Goal: Information Seeking & Learning: Learn about a topic

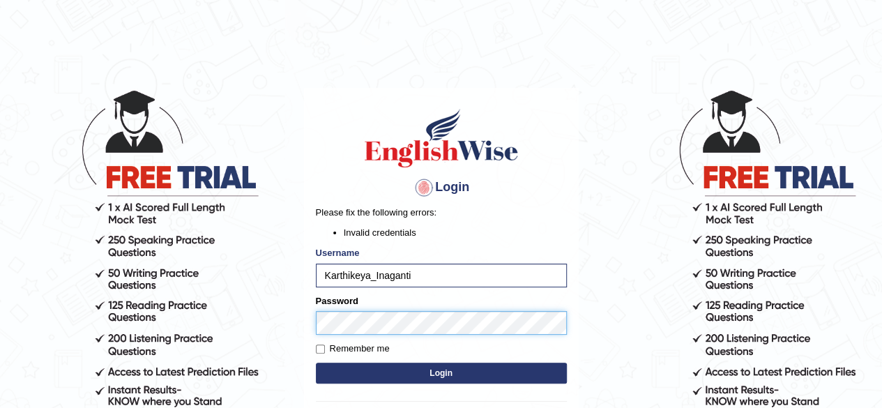
click at [316, 363] on button "Login" at bounding box center [441, 373] width 251 height 21
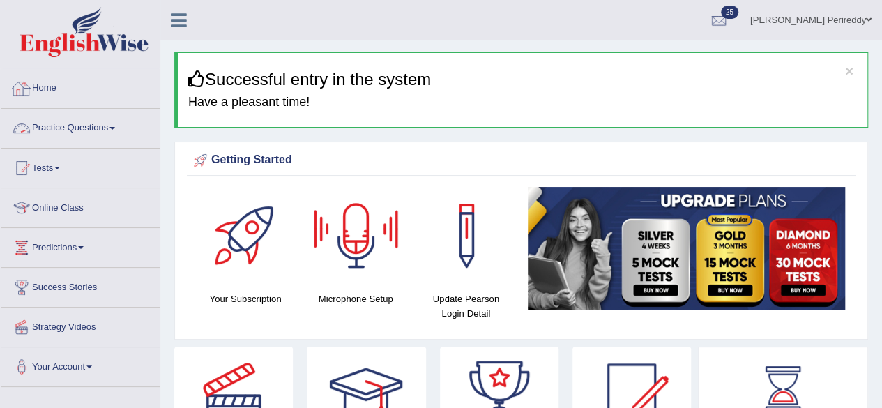
click at [86, 130] on link "Practice Questions" at bounding box center [80, 126] width 159 height 35
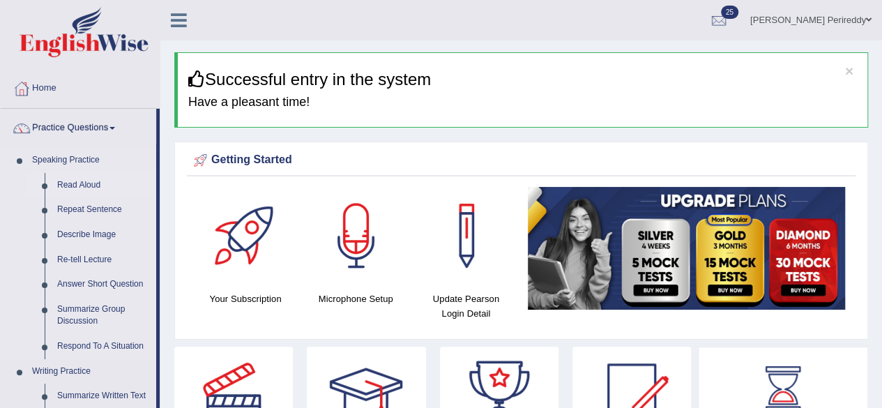
click at [91, 181] on link "Read Aloud" at bounding box center [103, 185] width 105 height 25
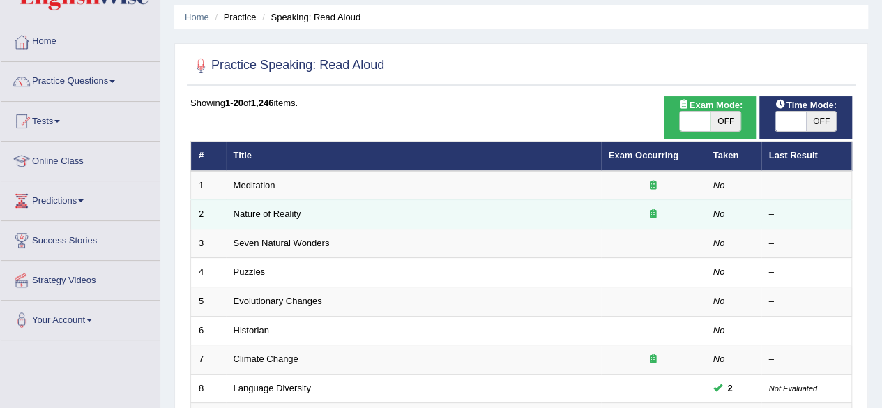
scroll to position [46, 0]
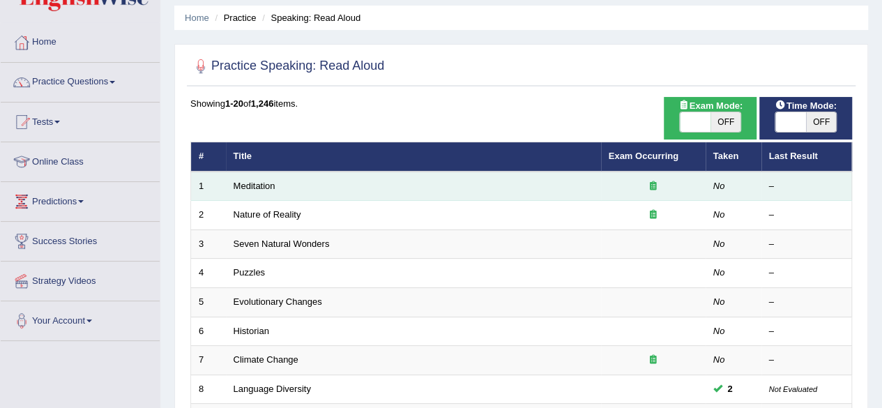
click at [651, 184] on icon at bounding box center [653, 185] width 7 height 9
click at [719, 186] on em "No" at bounding box center [719, 186] width 12 height 10
click at [255, 188] on link "Meditation" at bounding box center [255, 186] width 42 height 10
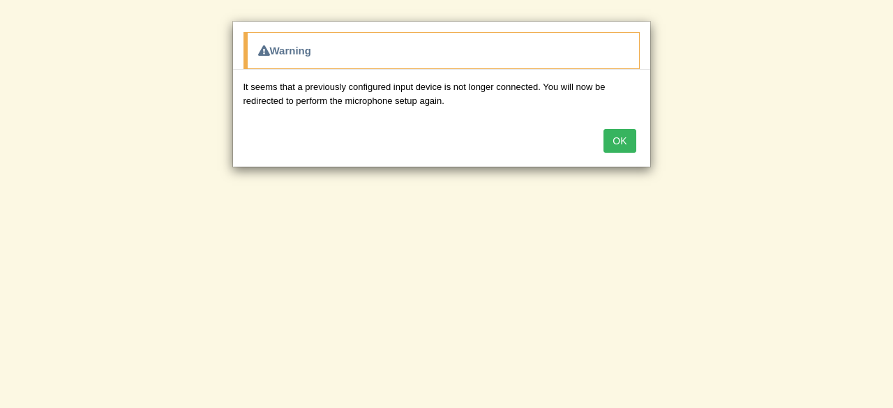
click at [612, 135] on button "OK" at bounding box center [619, 141] width 32 height 24
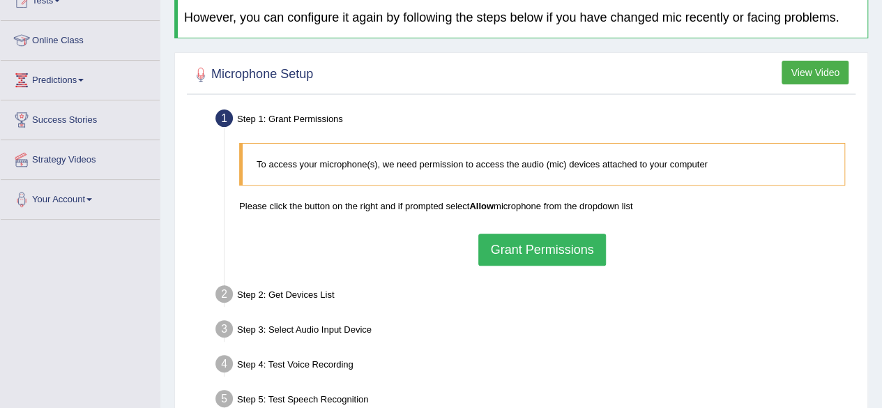
scroll to position [169, 0]
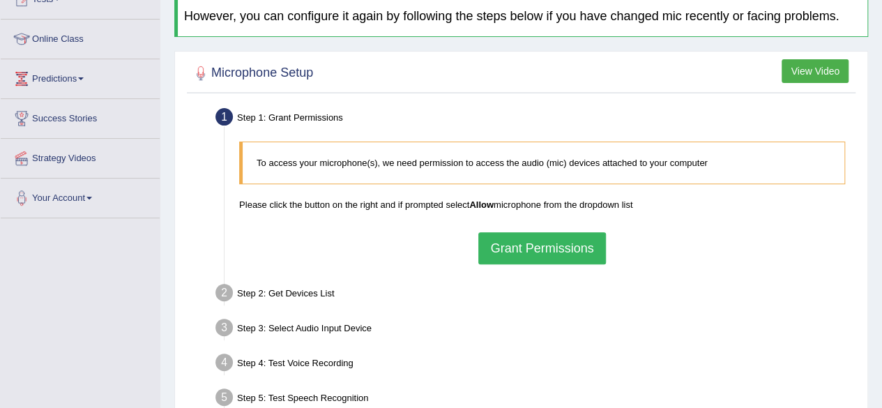
click at [525, 255] on button "Grant Permissions" at bounding box center [541, 248] width 127 height 32
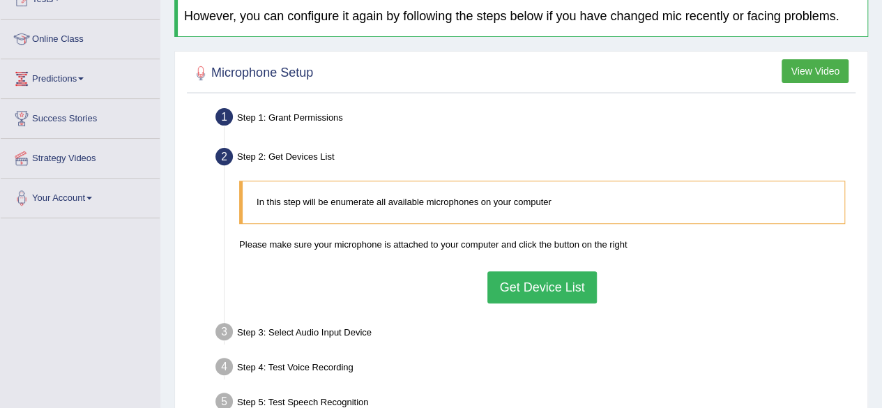
click at [523, 287] on button "Get Device List" at bounding box center [541, 287] width 109 height 32
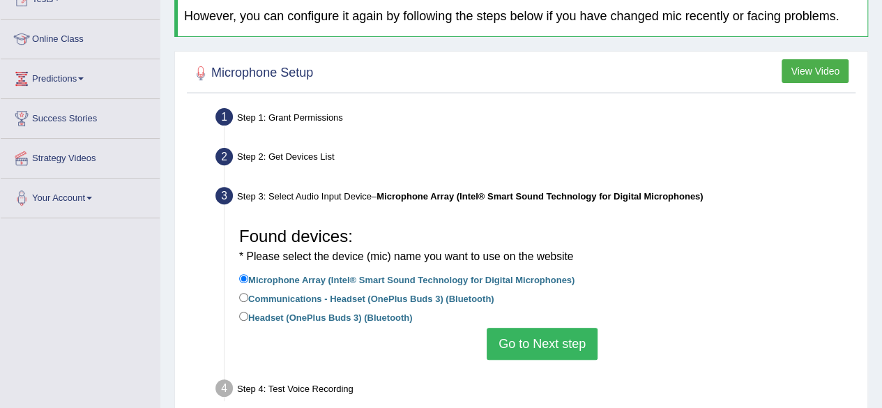
click at [528, 335] on button "Go to Next step" at bounding box center [542, 344] width 111 height 32
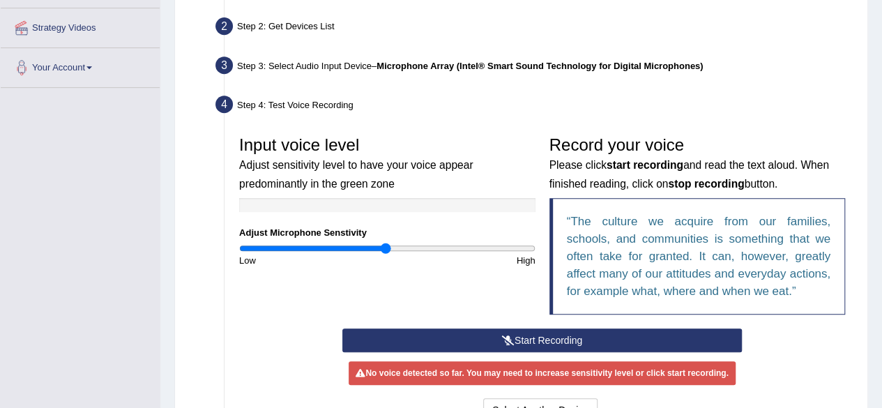
scroll to position [301, 0]
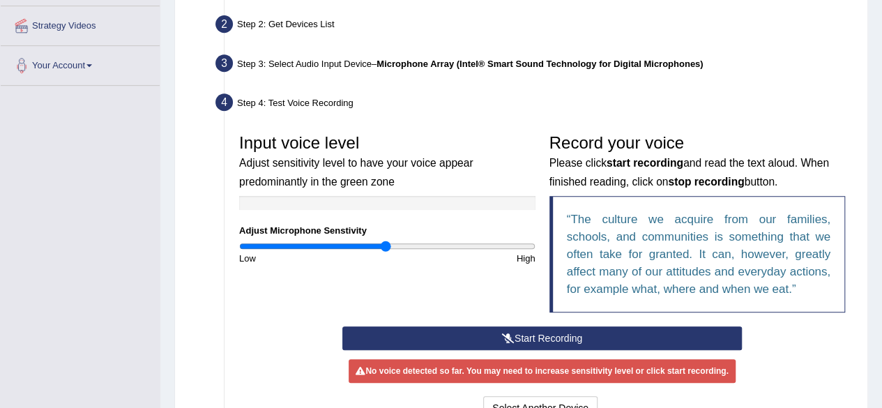
click at [528, 335] on button "Start Recording" at bounding box center [542, 338] width 400 height 24
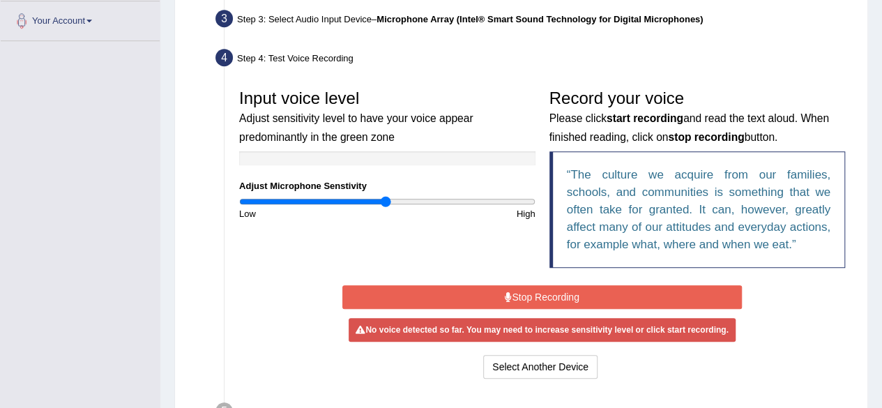
scroll to position [351, 0]
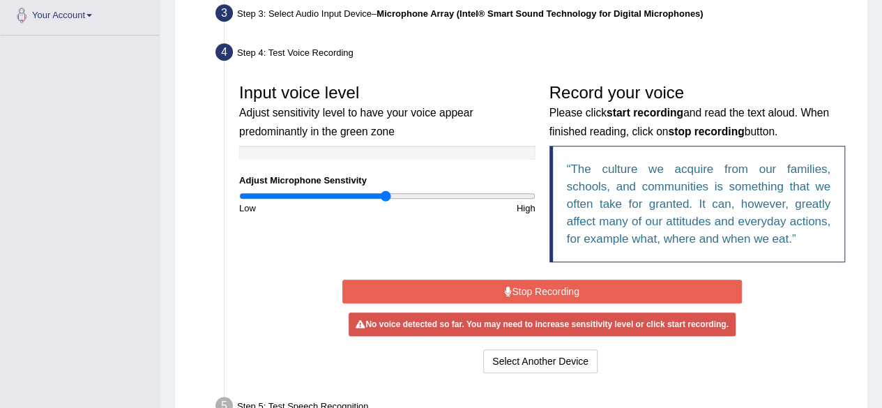
click at [244, 335] on div "Start Recording Stop Recording Note: Please listen to the recording till the en…" at bounding box center [542, 326] width 620 height 100
click at [524, 361] on button "Select Another Device" at bounding box center [540, 361] width 114 height 24
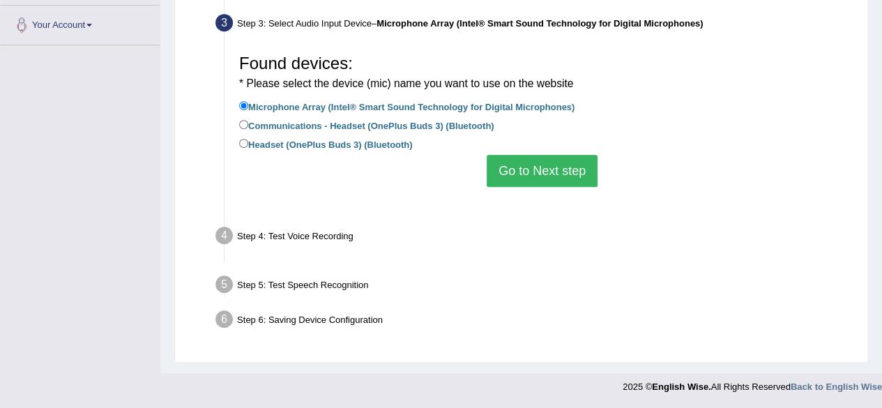
scroll to position [324, 0]
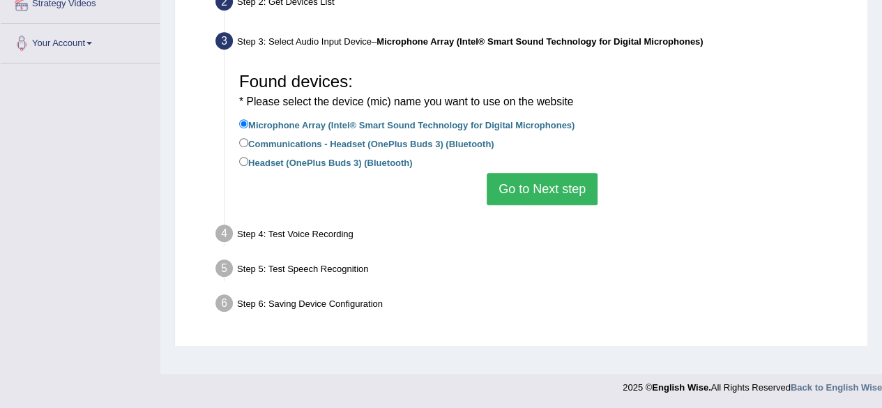
click at [373, 161] on label "Headset (OnePlus Buds 3) (Bluetooth)" at bounding box center [325, 161] width 173 height 15
click at [248, 161] on input "Headset (OnePlus Buds 3) (Bluetooth)" at bounding box center [243, 161] width 9 height 9
radio input "true"
click at [513, 183] on button "Go to Next step" at bounding box center [542, 189] width 111 height 32
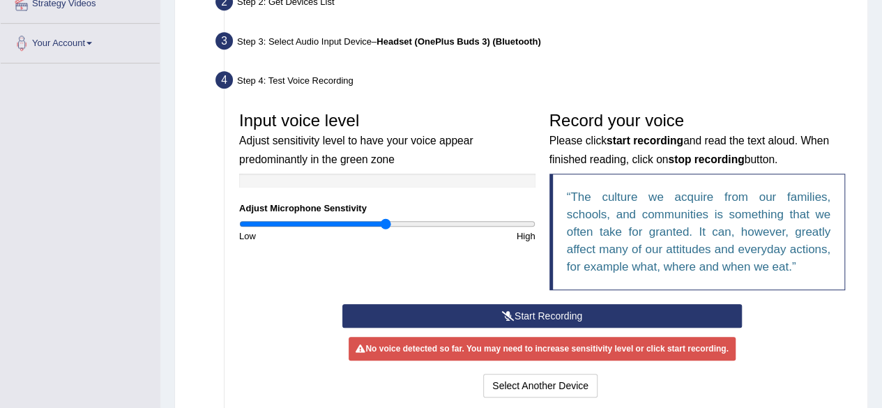
click at [528, 310] on button "Start Recording" at bounding box center [542, 316] width 400 height 24
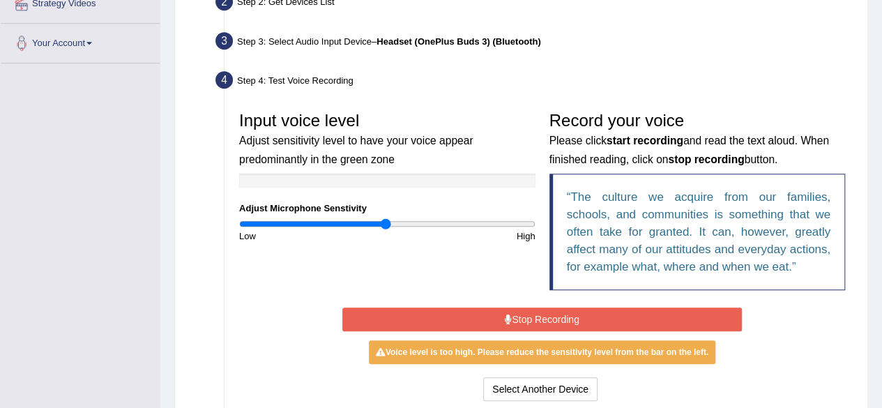
click at [552, 313] on button "Stop Recording" at bounding box center [542, 320] width 400 height 24
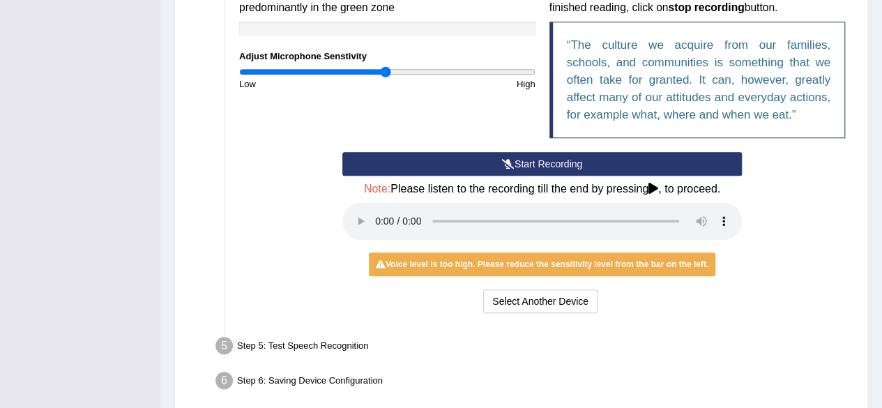
scroll to position [476, 0]
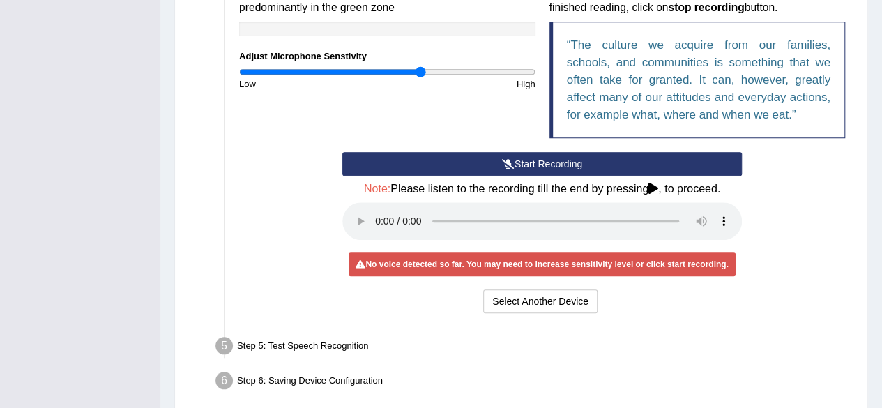
drag, startPoint x: 384, startPoint y: 72, endPoint x: 420, endPoint y: 75, distance: 35.7
click at [420, 75] on input "range" at bounding box center [387, 71] width 296 height 11
click at [529, 162] on button "Start Recording" at bounding box center [542, 164] width 400 height 24
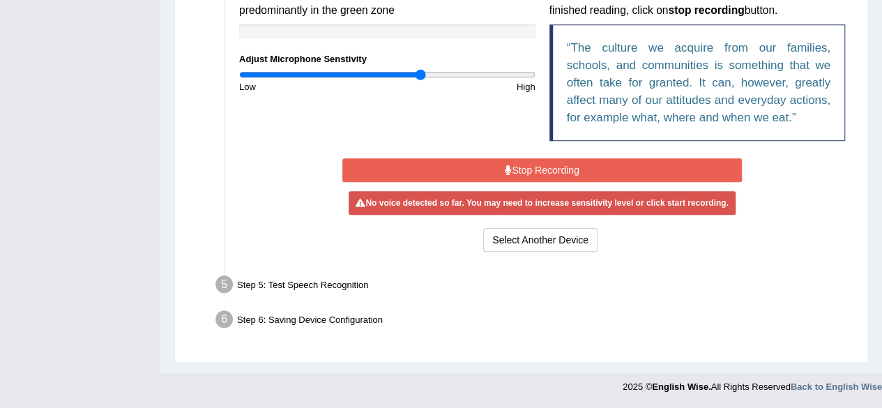
scroll to position [470, 0]
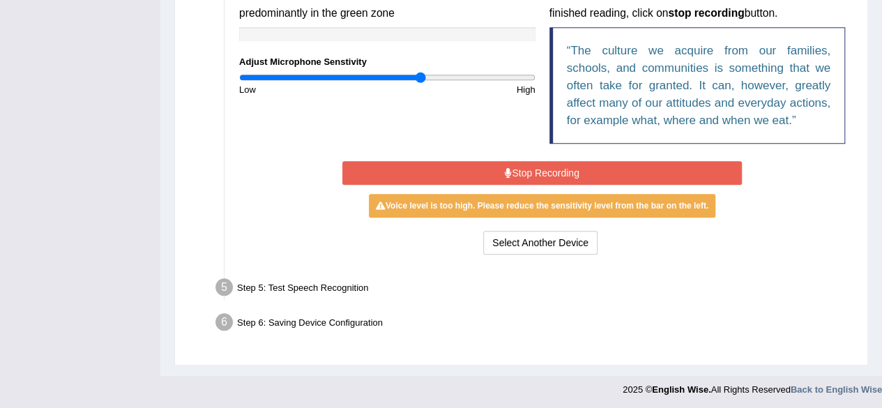
click at [529, 162] on button "Stop Recording" at bounding box center [542, 173] width 400 height 24
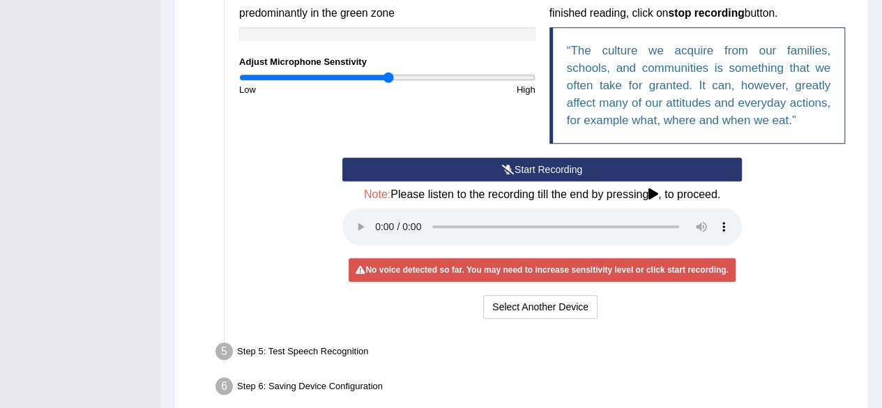
drag, startPoint x: 419, startPoint y: 77, endPoint x: 388, endPoint y: 84, distance: 31.5
type input "1.02"
click at [388, 83] on input "range" at bounding box center [387, 77] width 296 height 11
click at [651, 191] on icon at bounding box center [654, 193] width 10 height 11
click at [526, 164] on button "Start Recording" at bounding box center [542, 170] width 400 height 24
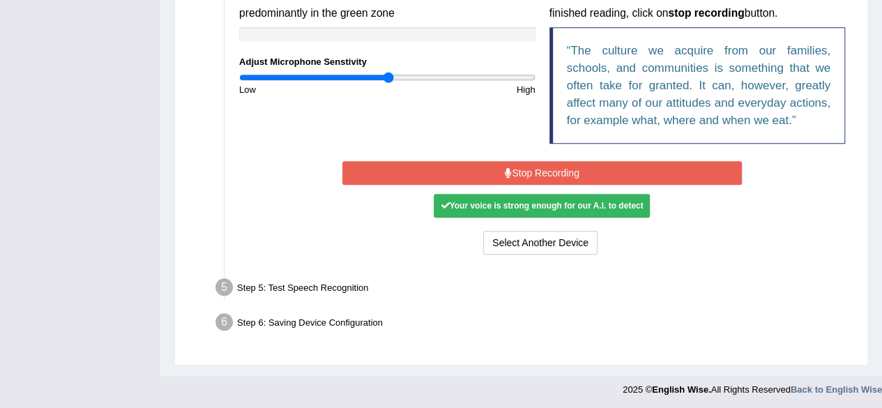
click at [526, 164] on button "Stop Recording" at bounding box center [542, 173] width 400 height 24
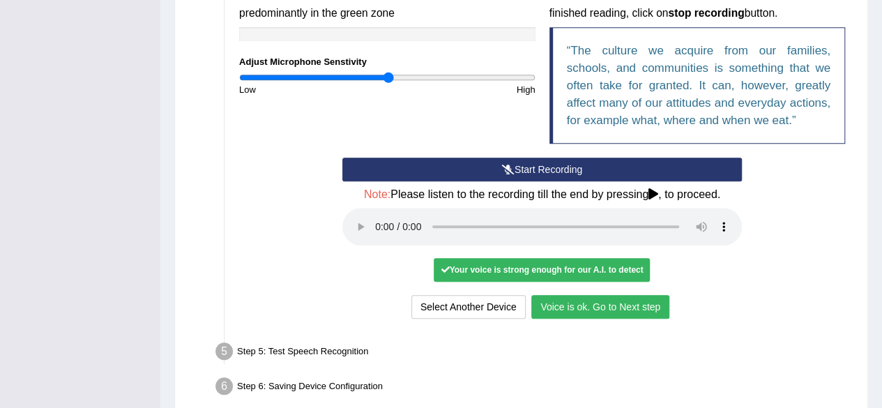
click at [586, 308] on button "Voice is ok. Go to Next step" at bounding box center [600, 307] width 138 height 24
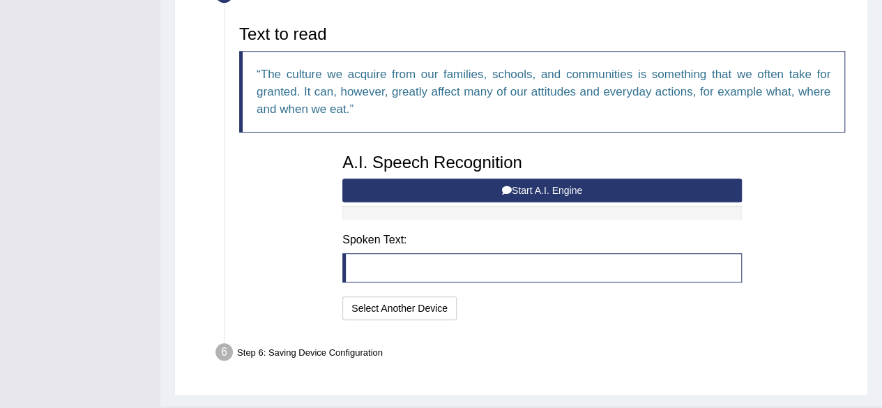
scroll to position [434, 0]
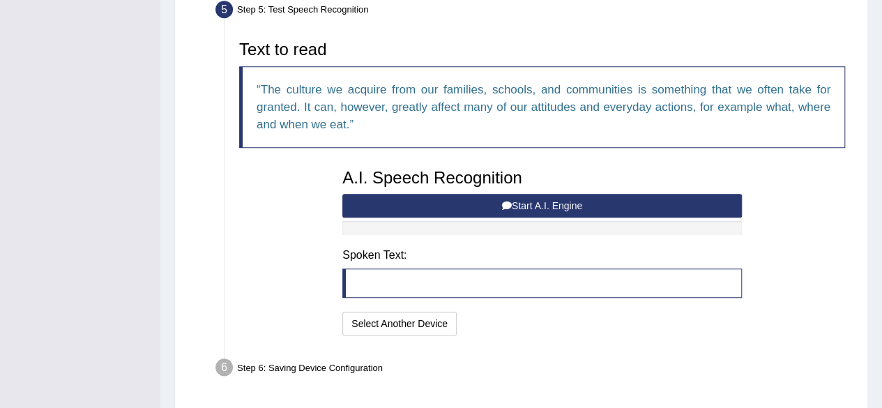
click at [423, 282] on blockquote at bounding box center [542, 282] width 400 height 29
click at [426, 279] on blockquote at bounding box center [542, 282] width 400 height 29
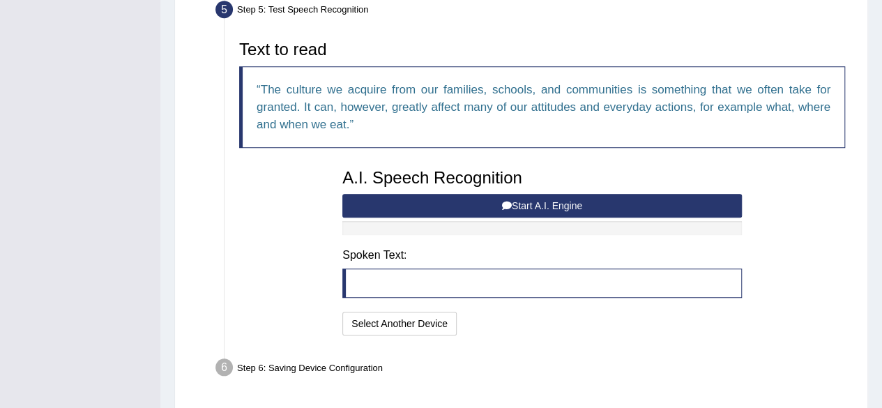
click at [537, 204] on button "Start A.I. Engine" at bounding box center [542, 206] width 400 height 24
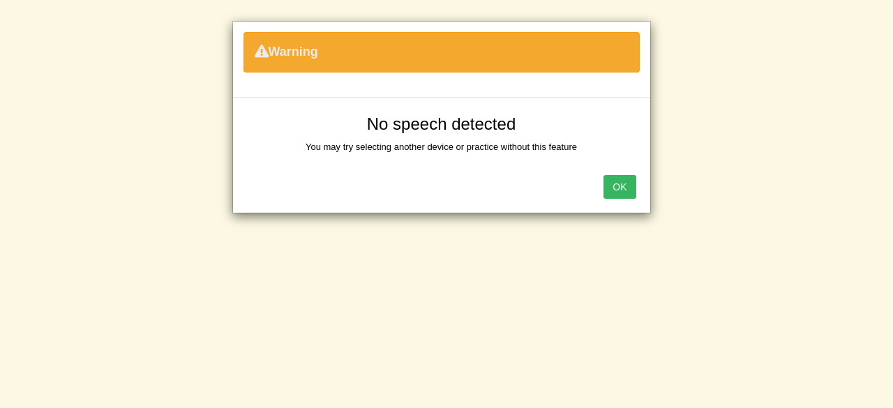
click at [630, 189] on button "OK" at bounding box center [619, 187] width 32 height 24
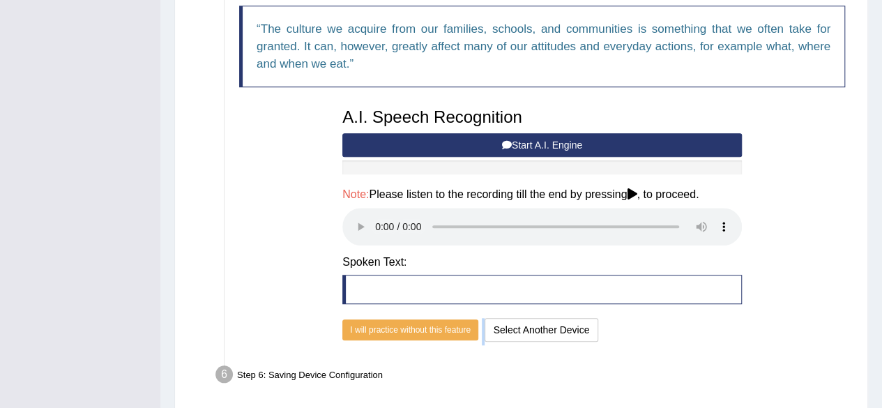
scroll to position [495, 0]
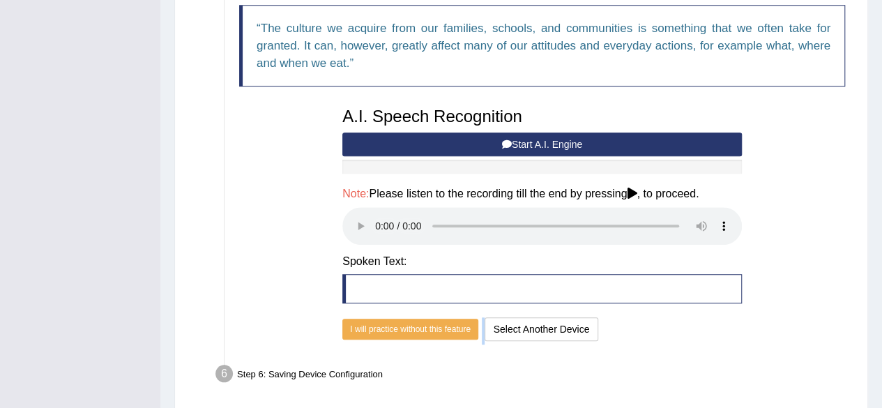
click at [537, 146] on button "Start A.I. Engine" at bounding box center [542, 144] width 400 height 24
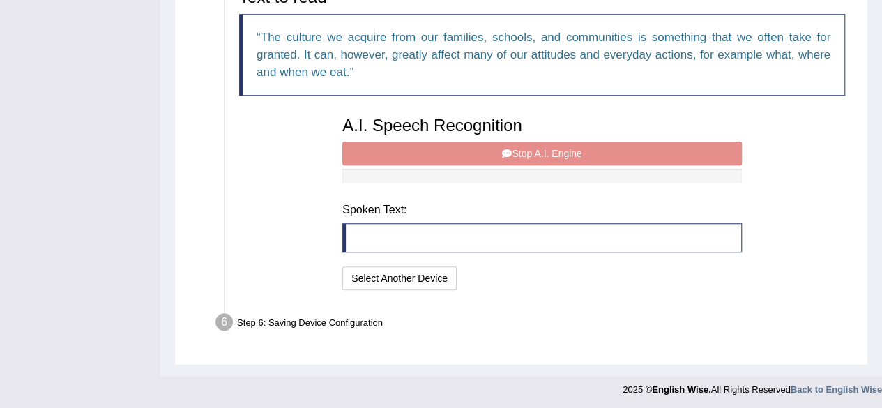
scroll to position [478, 0]
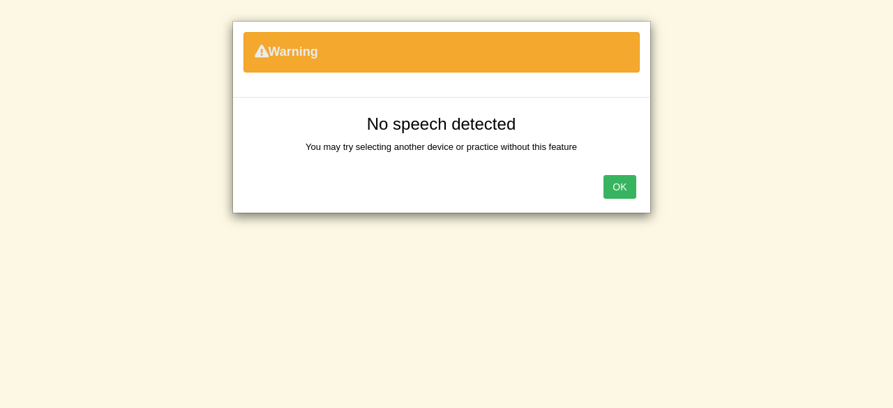
click at [630, 187] on button "OK" at bounding box center [619, 187] width 32 height 24
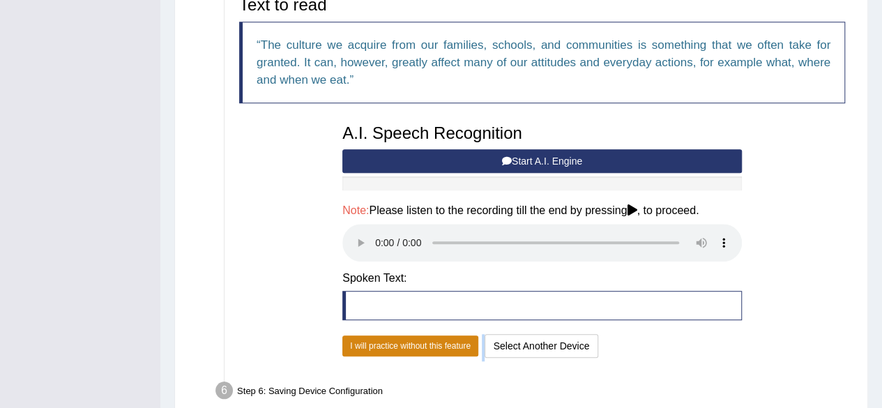
click at [435, 349] on button "I will practice without this feature" at bounding box center [410, 345] width 136 height 21
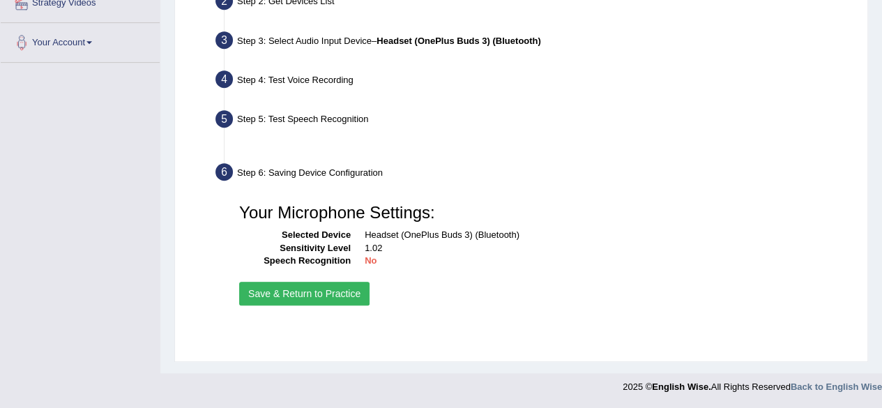
scroll to position [324, 0]
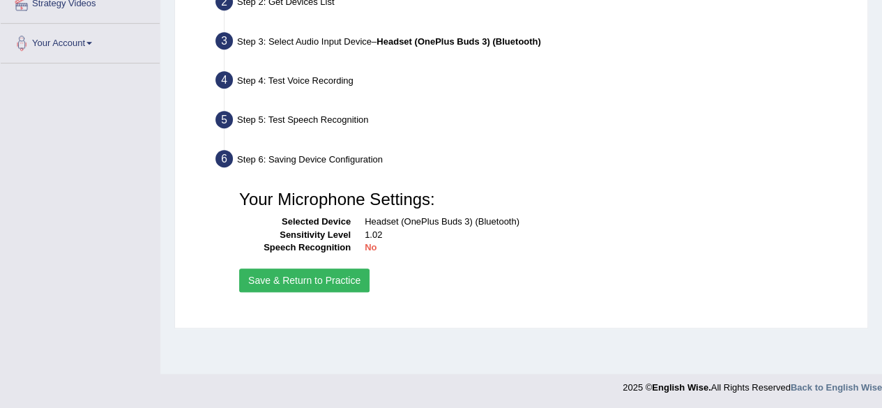
click at [326, 277] on button "Save & Return to Practice" at bounding box center [304, 280] width 130 height 24
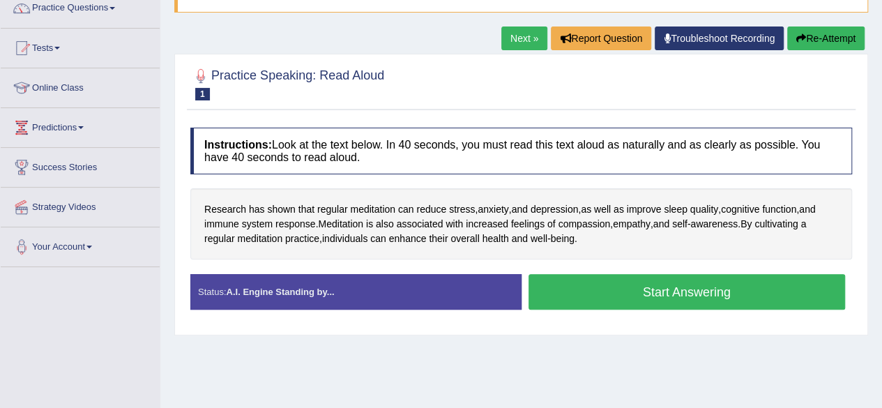
scroll to position [121, 0]
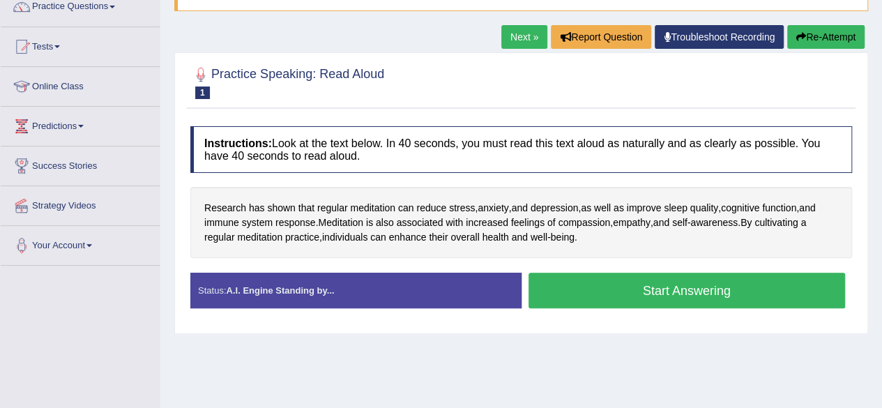
click at [427, 297] on div "Status: A.I. Engine Standing by..." at bounding box center [355, 291] width 331 height 36
click at [608, 287] on button "Start Answering" at bounding box center [687, 291] width 317 height 36
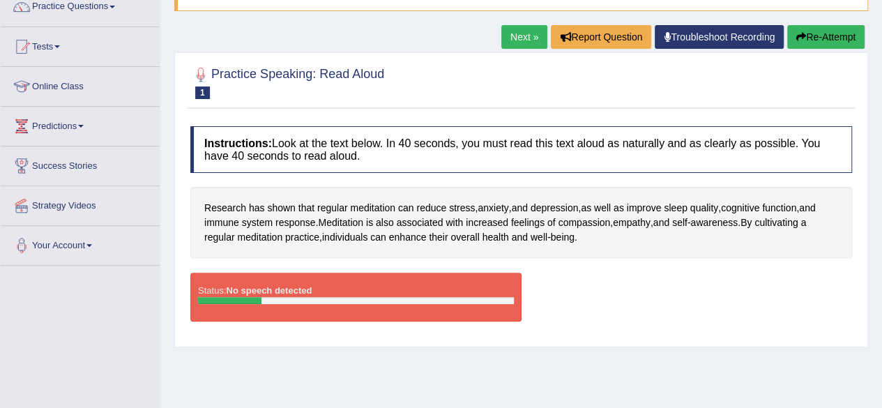
click at [430, 293] on div "Status: No speech detected" at bounding box center [355, 297] width 331 height 49
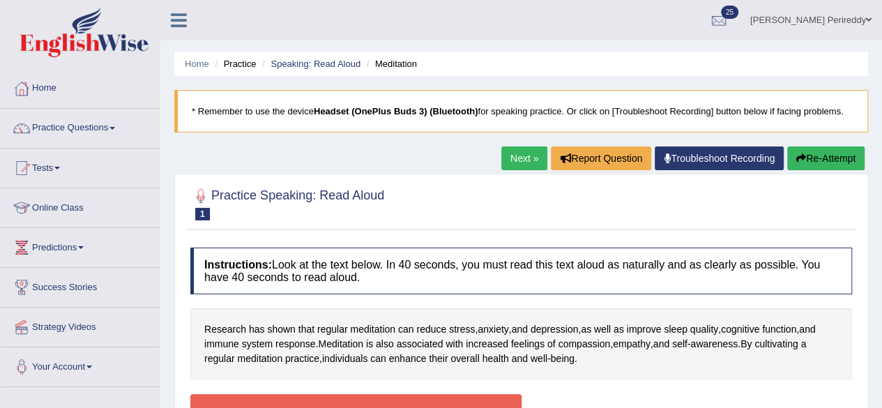
scroll to position [0, 0]
click at [716, 161] on link "Troubleshoot Recording" at bounding box center [719, 158] width 129 height 24
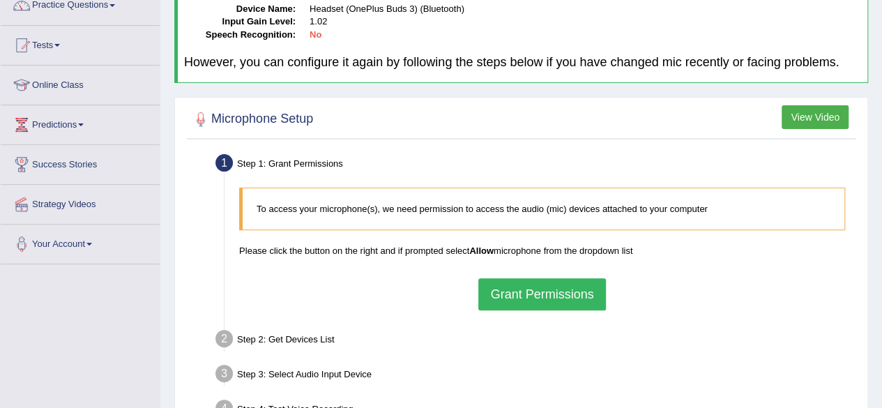
scroll to position [123, 0]
click at [547, 302] on button "Grant Permissions" at bounding box center [541, 294] width 127 height 32
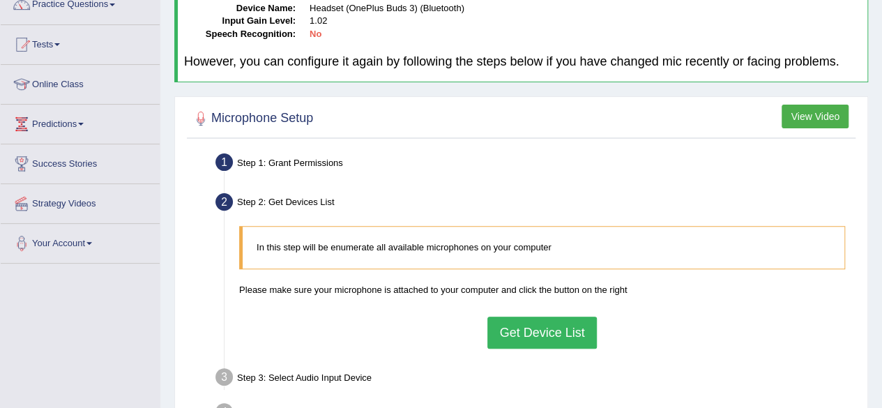
click at [806, 116] on button "View Video" at bounding box center [815, 117] width 67 height 24
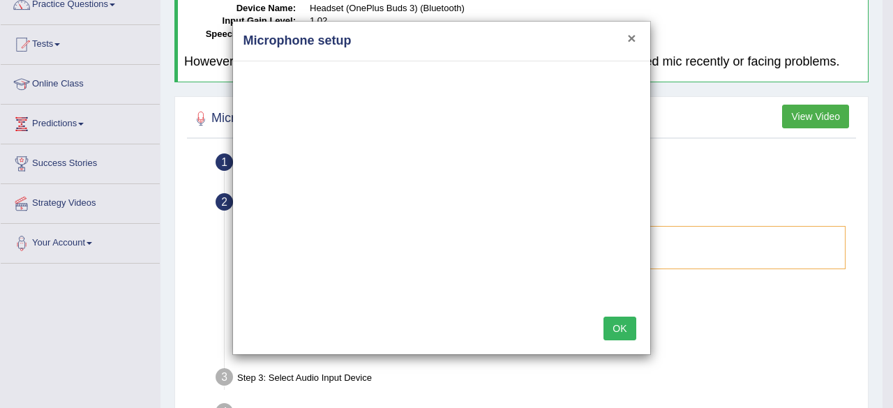
click at [632, 40] on button "×" at bounding box center [631, 38] width 8 height 15
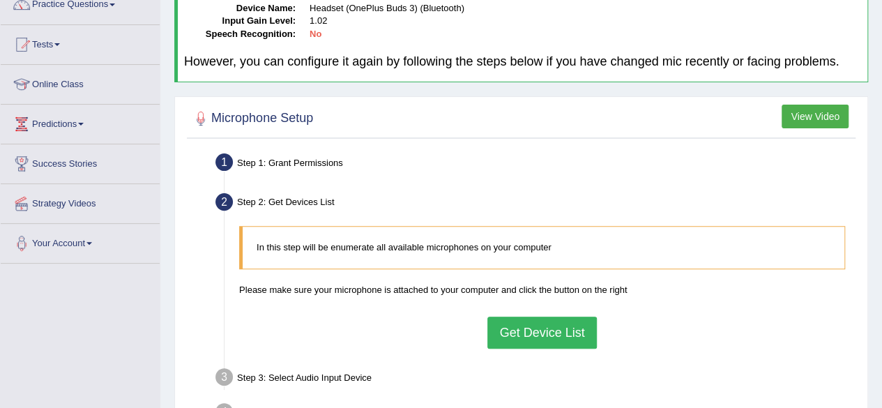
click at [565, 322] on button "Get Device List" at bounding box center [541, 333] width 109 height 32
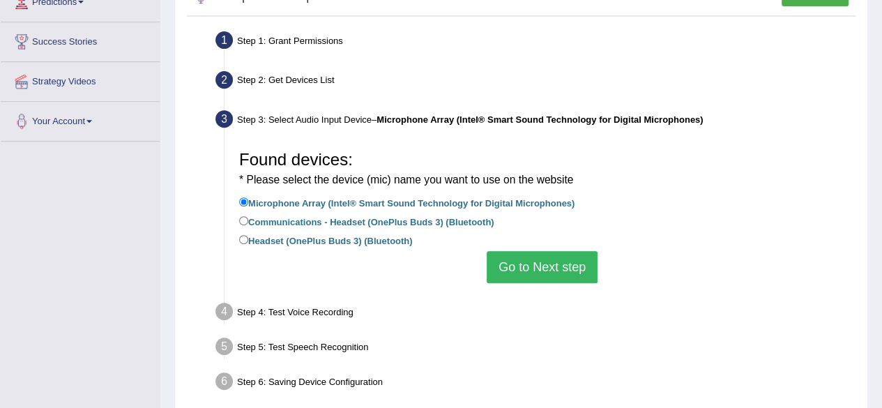
scroll to position [246, 0]
click at [353, 220] on label "Communications - Headset (OnePlus Buds 3) (Bluetooth)" at bounding box center [366, 220] width 255 height 15
click at [248, 220] on input "Communications - Headset (OnePlus Buds 3) (Bluetooth)" at bounding box center [243, 219] width 9 height 9
radio input "true"
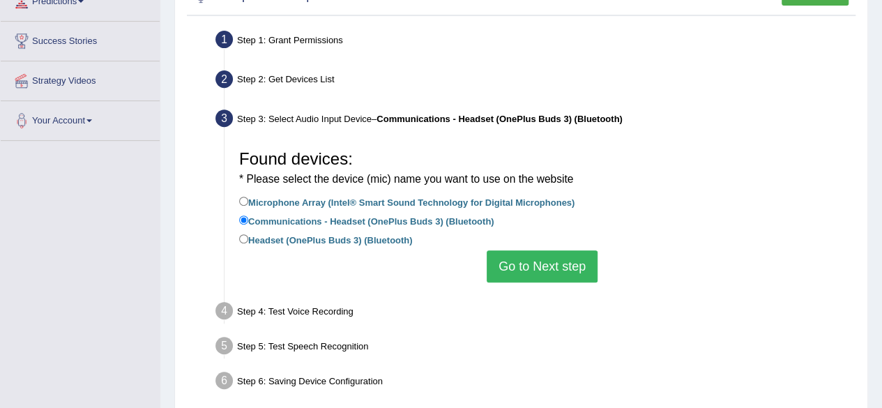
click at [546, 257] on button "Go to Next step" at bounding box center [542, 266] width 111 height 32
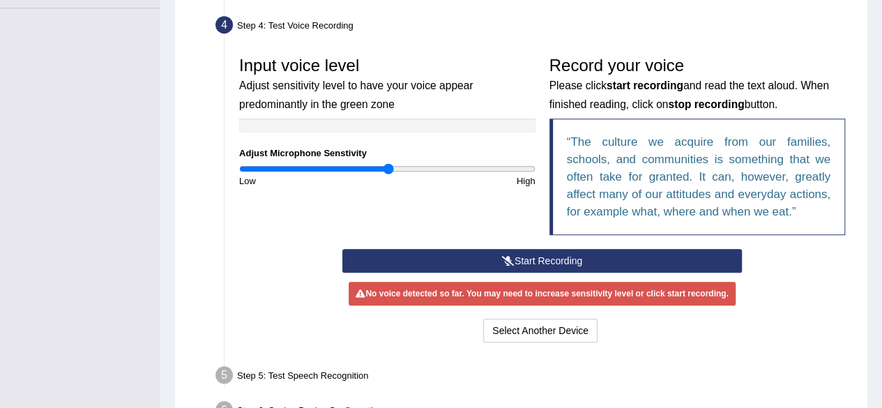
scroll to position [379, 0]
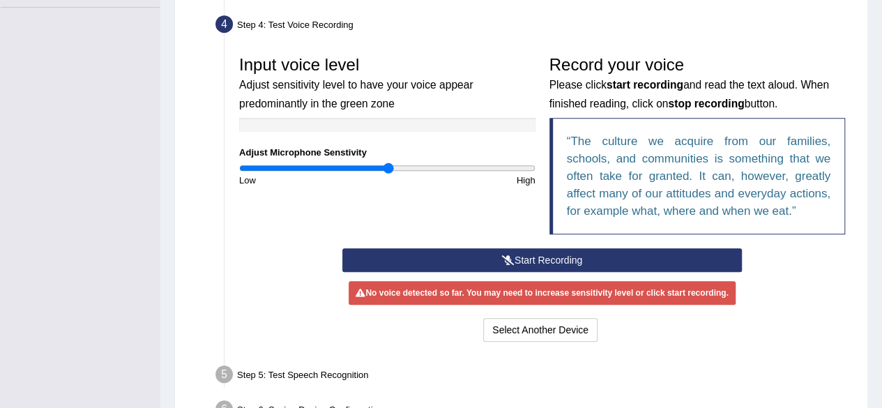
click at [515, 262] on button "Start Recording" at bounding box center [542, 260] width 400 height 24
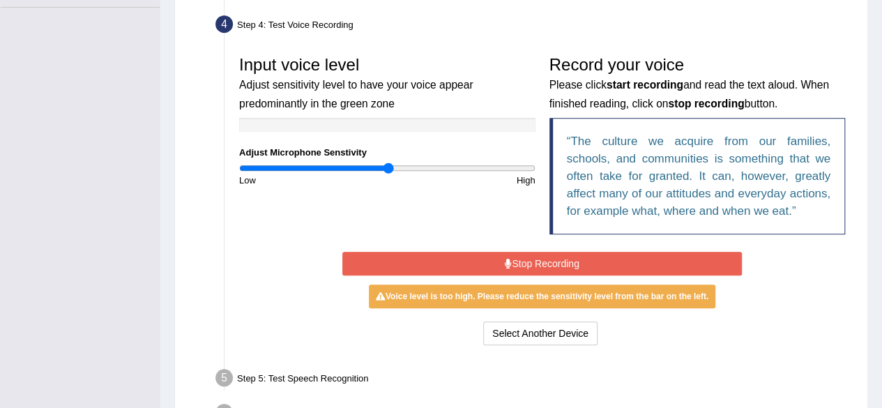
click at [515, 262] on button "Stop Recording" at bounding box center [542, 264] width 400 height 24
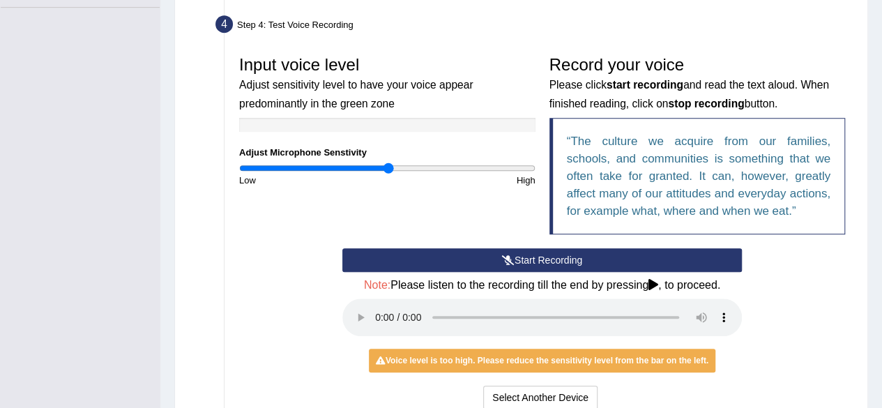
click at [515, 262] on button "Start Recording" at bounding box center [542, 260] width 400 height 24
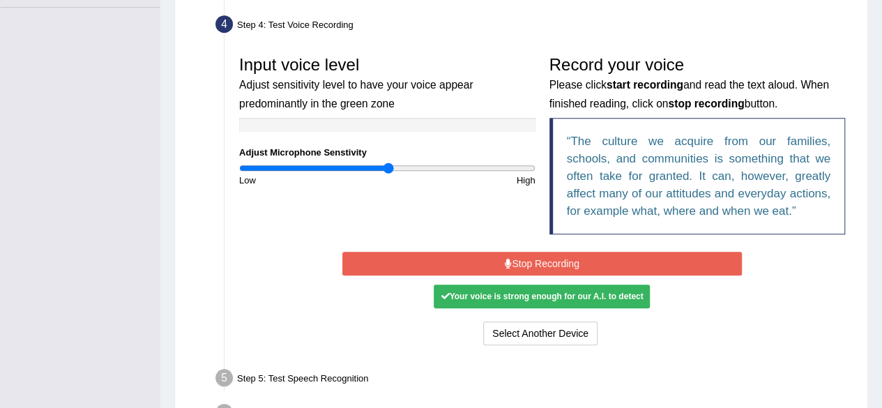
click at [487, 261] on button "Stop Recording" at bounding box center [542, 264] width 400 height 24
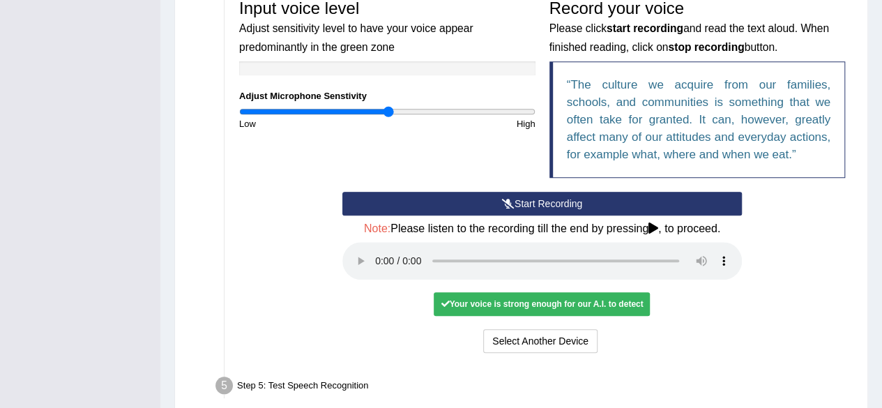
scroll to position [437, 0]
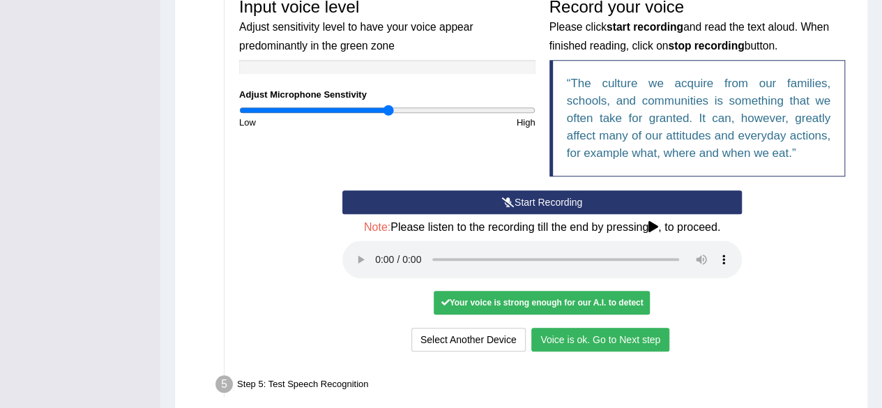
click at [587, 336] on button "Voice is ok. Go to Next step" at bounding box center [600, 340] width 138 height 24
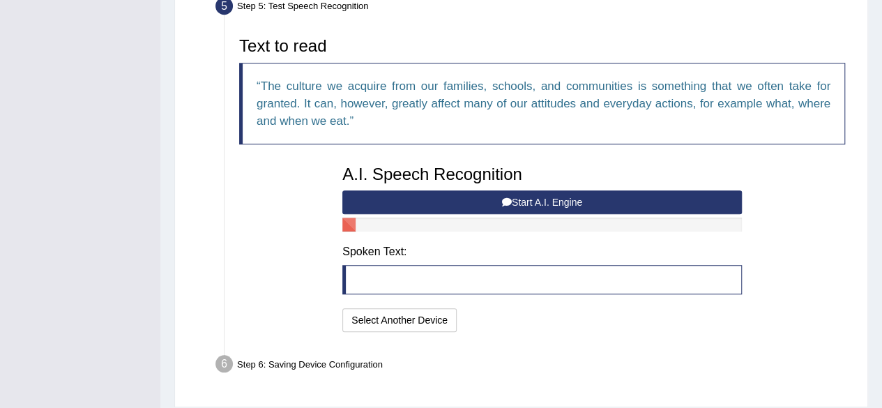
click at [478, 196] on button "Start A.I. Engine" at bounding box center [542, 202] width 400 height 24
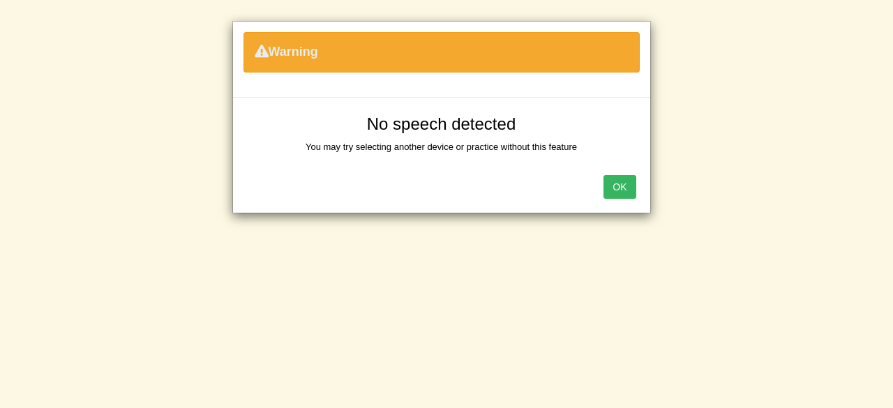
click at [617, 180] on button "OK" at bounding box center [619, 187] width 32 height 24
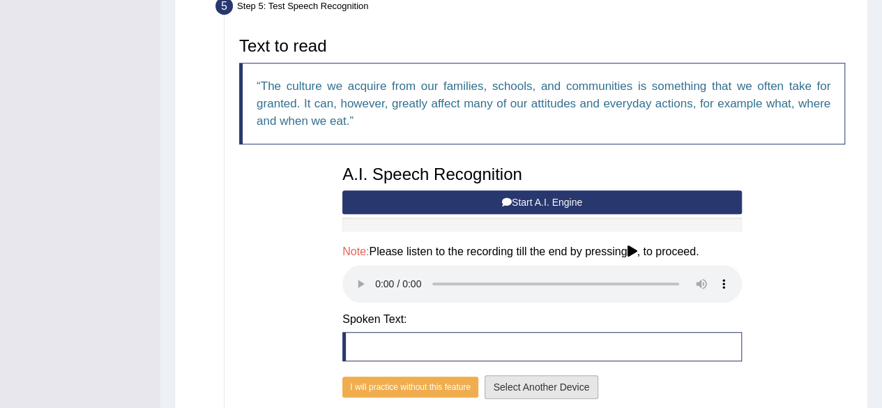
click at [539, 376] on button "Select Another Device" at bounding box center [542, 387] width 114 height 24
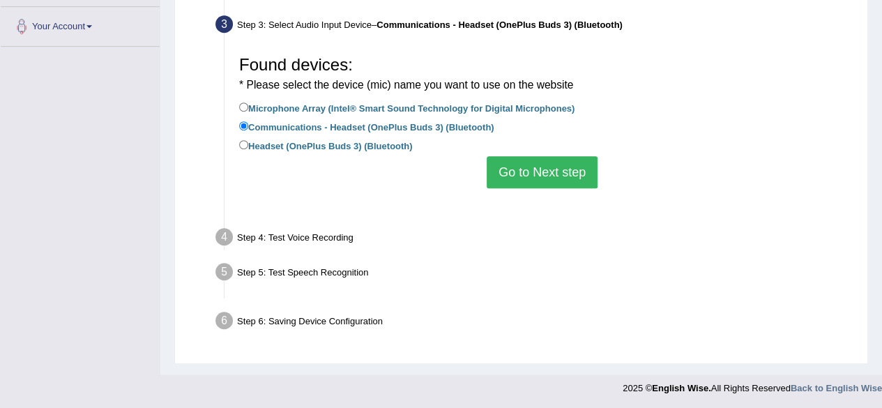
scroll to position [324, 0]
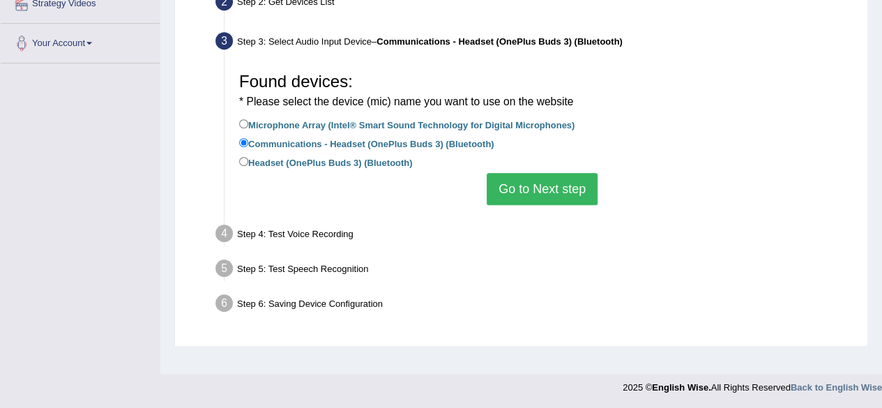
click at [406, 122] on label "Microphone Array (Intel® Smart Sound Technology for Digital Microphones)" at bounding box center [406, 123] width 335 height 15
click at [248, 122] on input "Microphone Array (Intel® Smart Sound Technology for Digital Microphones)" at bounding box center [243, 123] width 9 height 9
radio input "true"
click at [530, 175] on button "Go to Next step" at bounding box center [542, 189] width 111 height 32
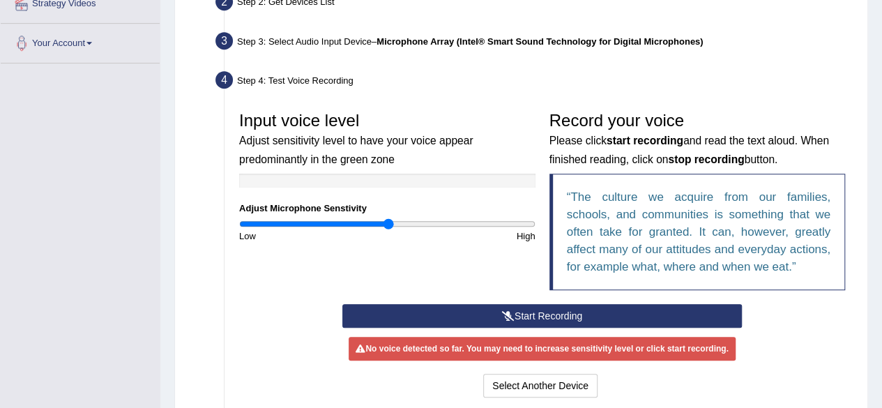
click at [505, 312] on icon at bounding box center [508, 316] width 13 height 10
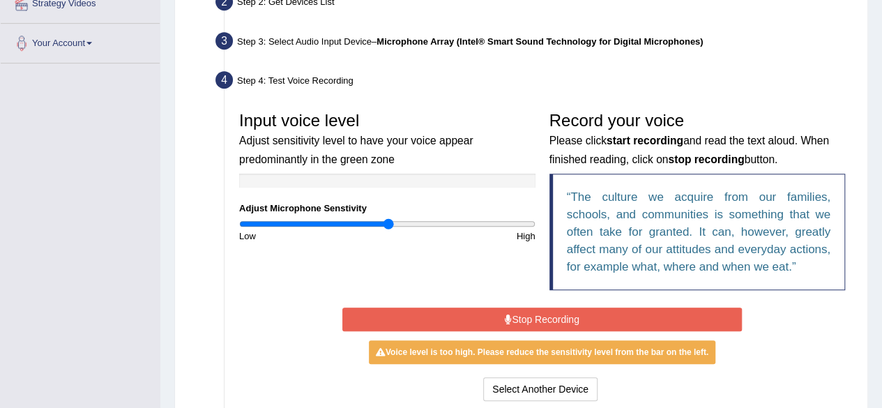
click at [505, 314] on icon at bounding box center [508, 319] width 7 height 10
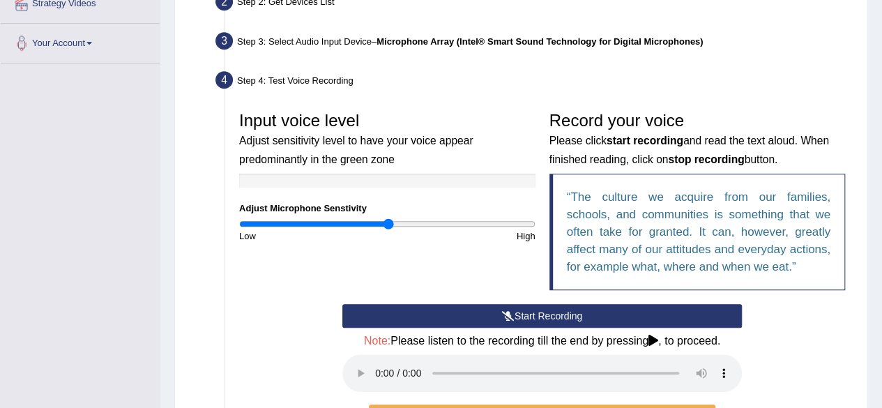
click at [505, 312] on icon at bounding box center [508, 316] width 13 height 10
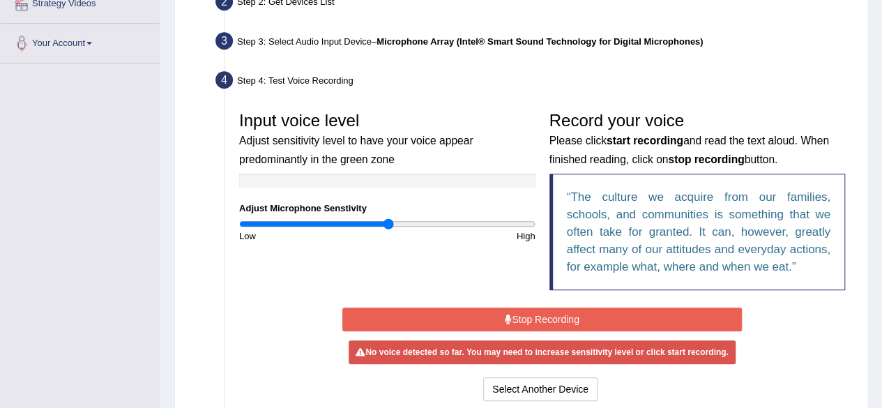
click at [505, 314] on icon at bounding box center [508, 319] width 7 height 10
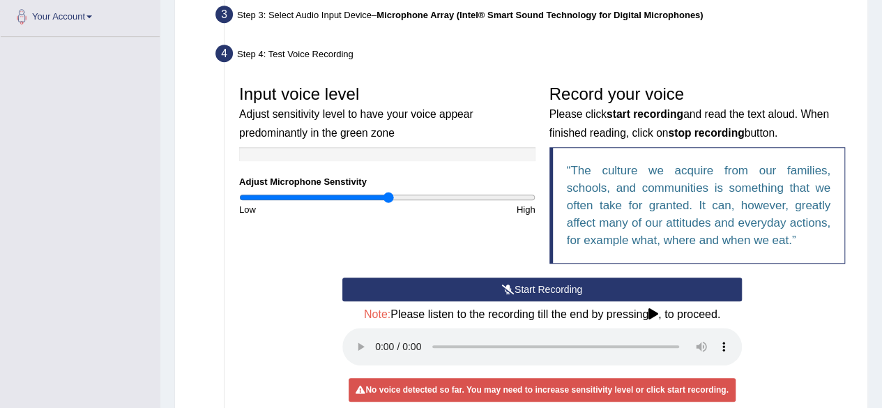
scroll to position [351, 0]
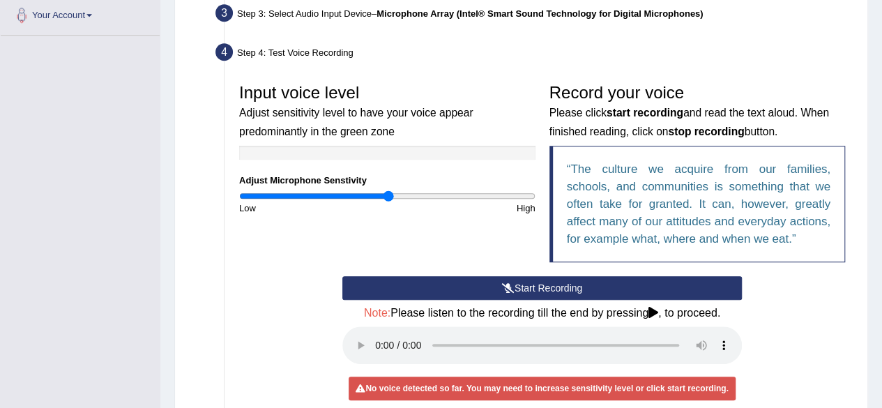
click at [375, 8] on span "– Microphone Array (Intel® Smart Sound Technology for Digital Microphones)" at bounding box center [537, 13] width 331 height 10
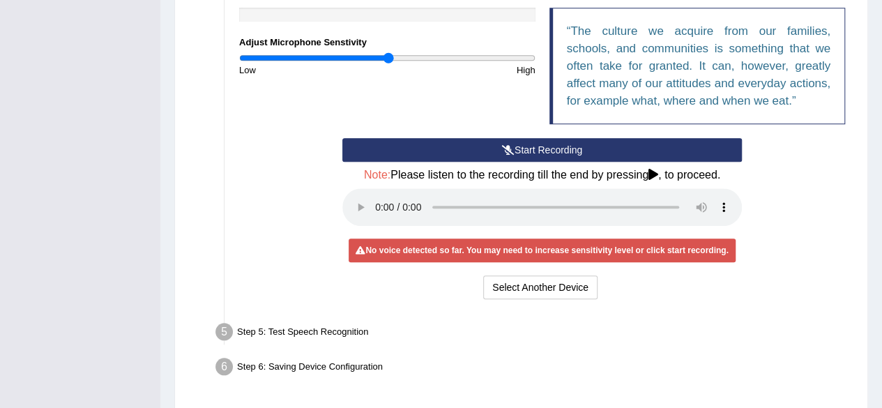
scroll to position [491, 0]
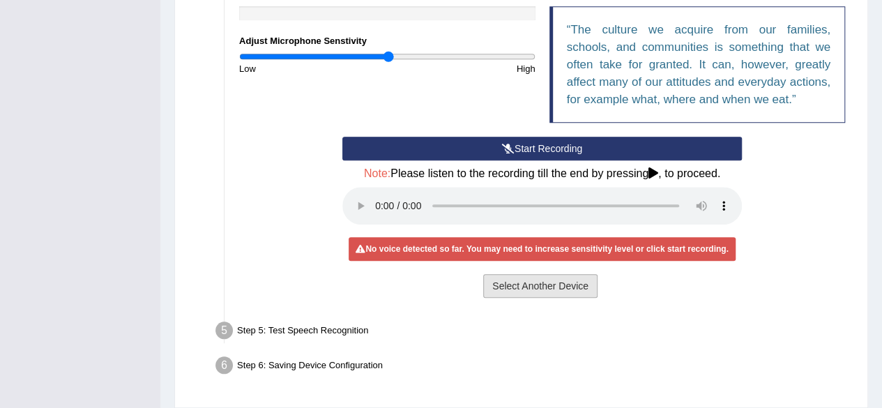
click at [519, 287] on button "Select Another Device" at bounding box center [540, 286] width 114 height 24
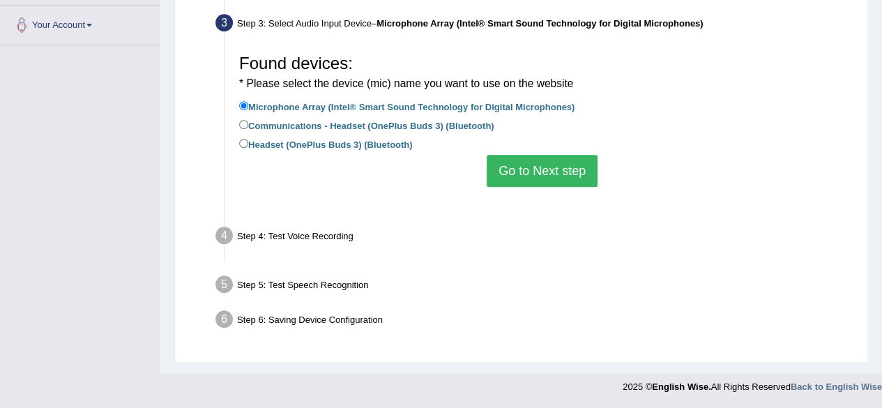
scroll to position [324, 0]
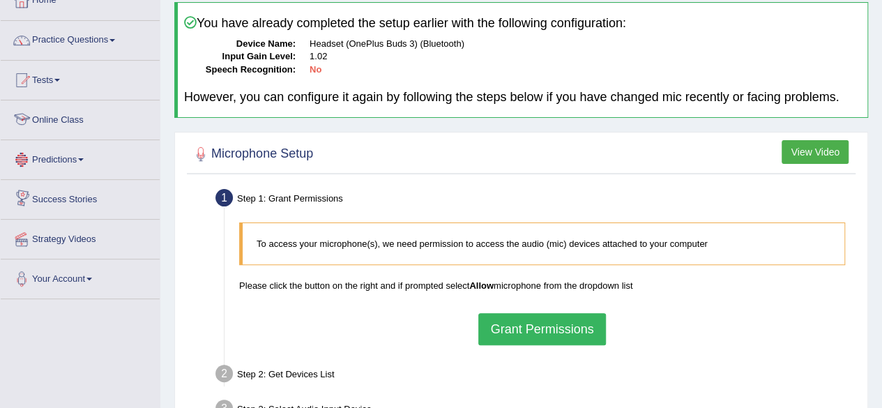
scroll to position [86, 0]
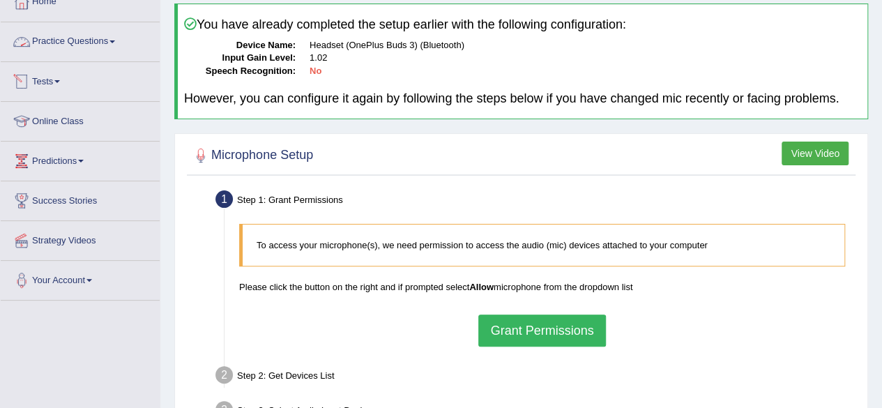
click at [100, 43] on link "Practice Questions" at bounding box center [80, 39] width 159 height 35
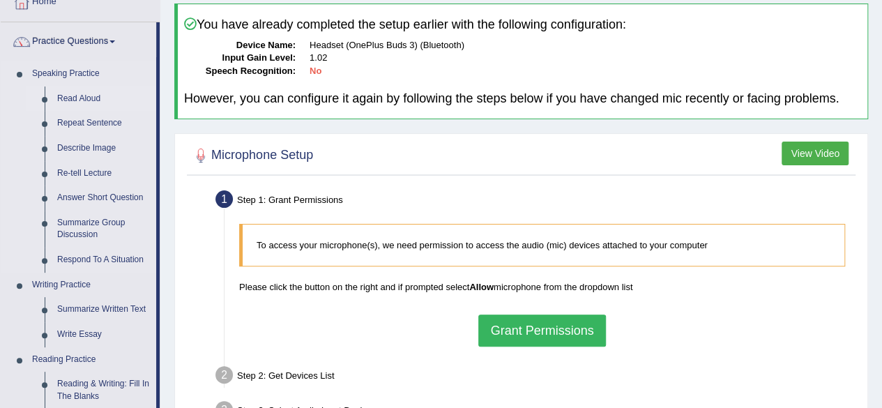
scroll to position [0, 0]
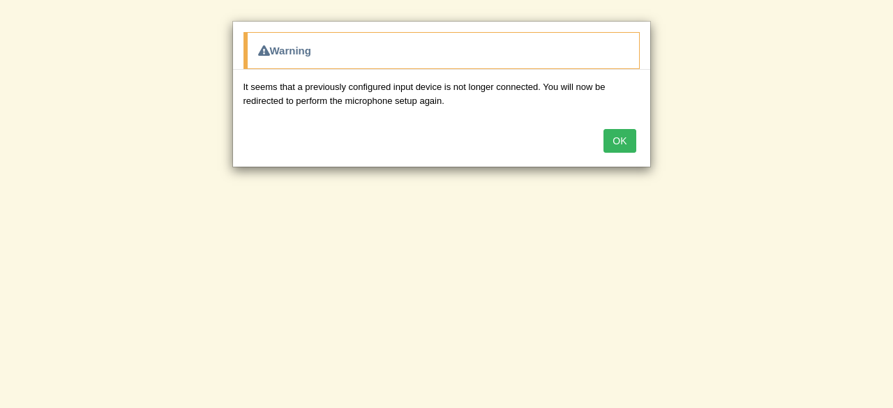
click at [623, 138] on button "OK" at bounding box center [619, 141] width 32 height 24
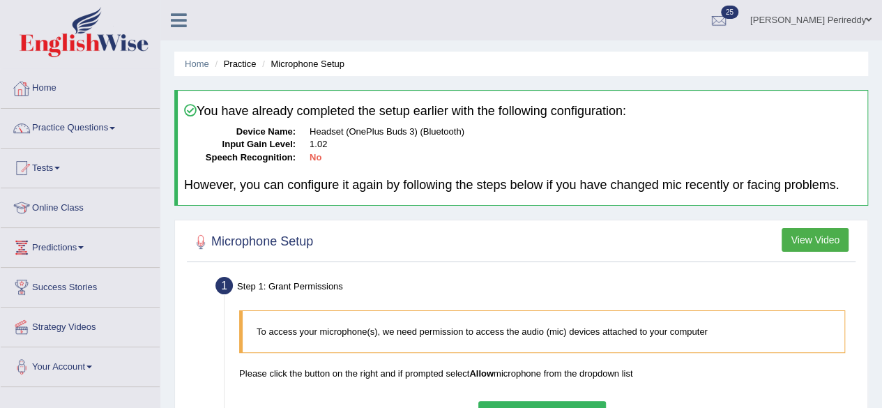
click at [59, 99] on link "Home" at bounding box center [80, 86] width 159 height 35
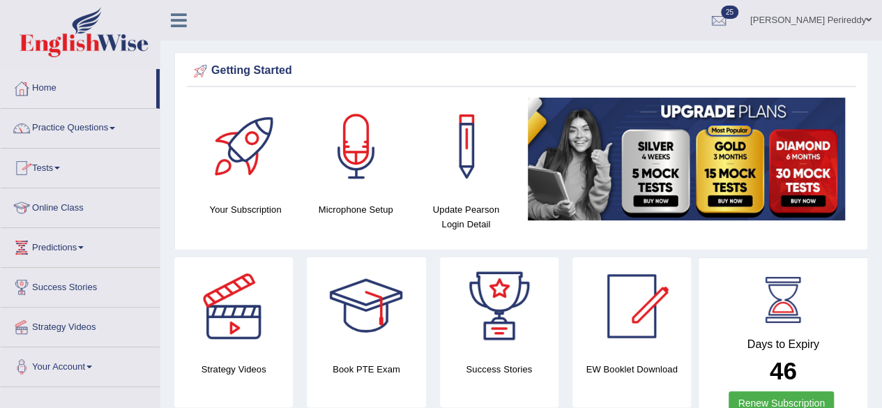
click at [104, 127] on link "Practice Questions" at bounding box center [80, 126] width 159 height 35
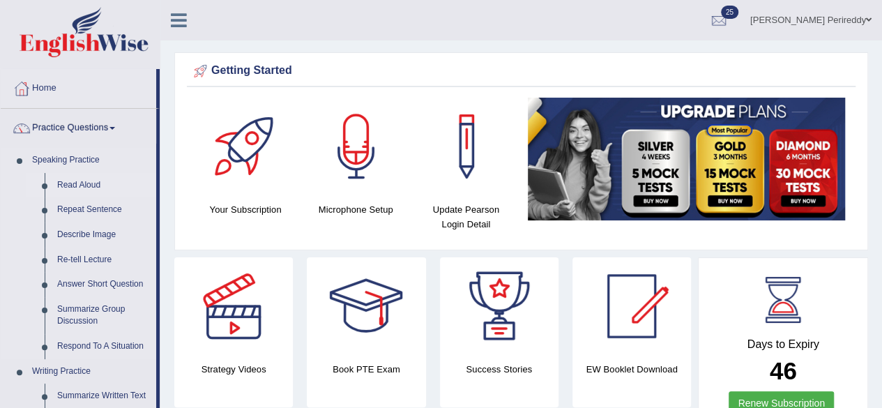
click at [70, 176] on link "Read Aloud" at bounding box center [103, 185] width 105 height 25
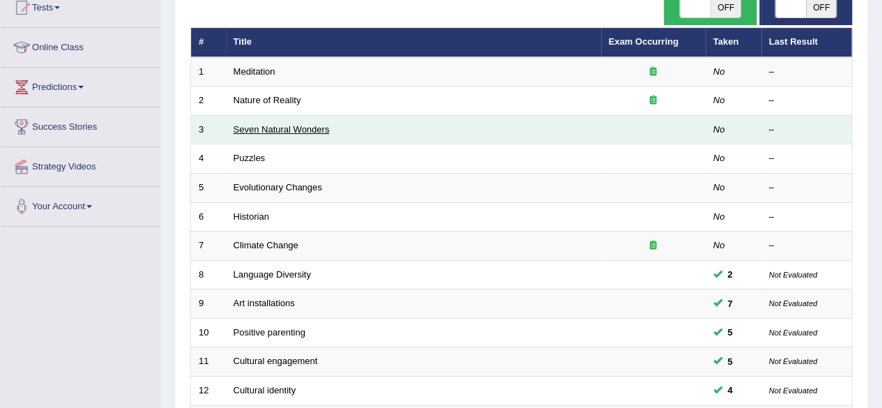
scroll to position [149, 0]
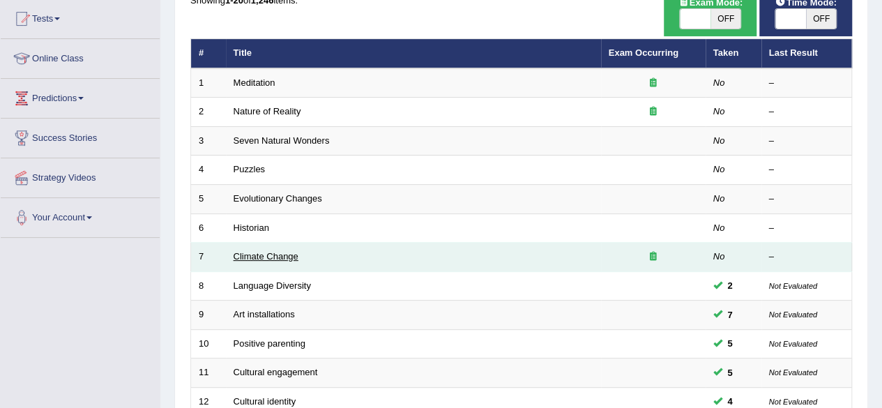
click at [261, 257] on link "Climate Change" at bounding box center [266, 256] width 65 height 10
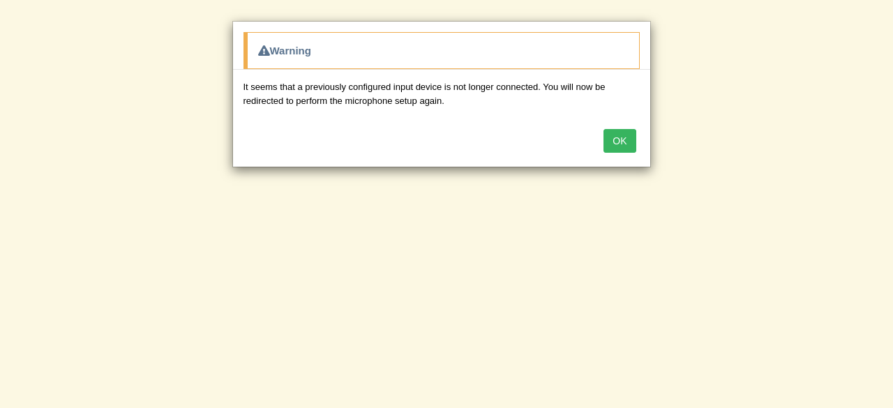
click at [628, 142] on button "OK" at bounding box center [619, 141] width 32 height 24
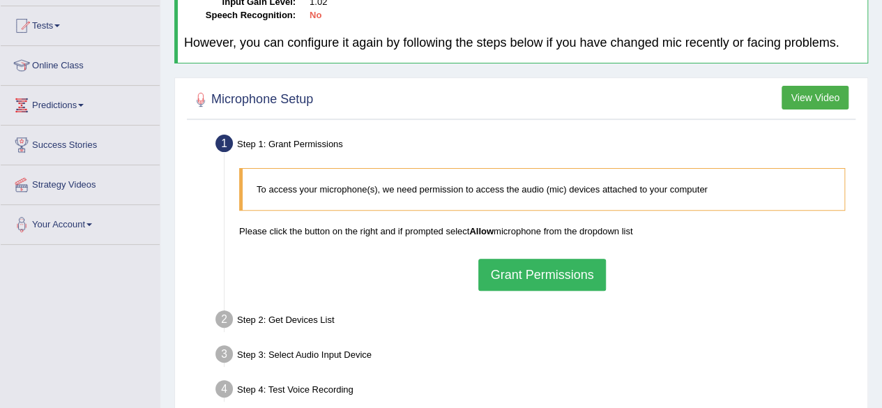
scroll to position [143, 0]
click at [527, 264] on button "Grant Permissions" at bounding box center [541, 274] width 127 height 32
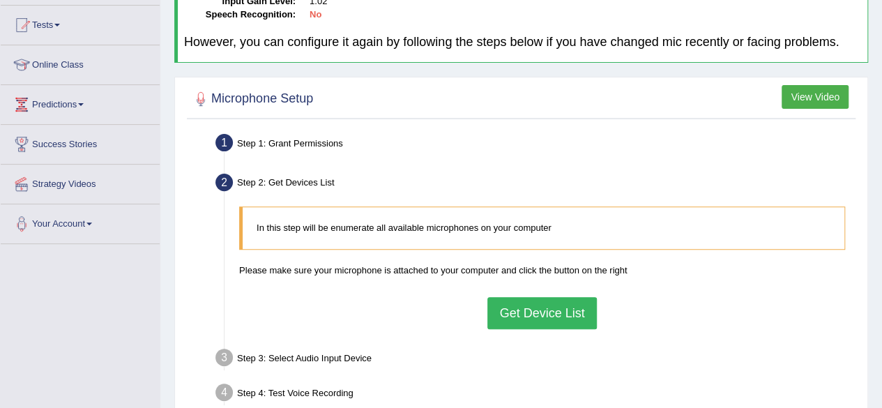
click at [533, 312] on button "Get Device List" at bounding box center [541, 313] width 109 height 32
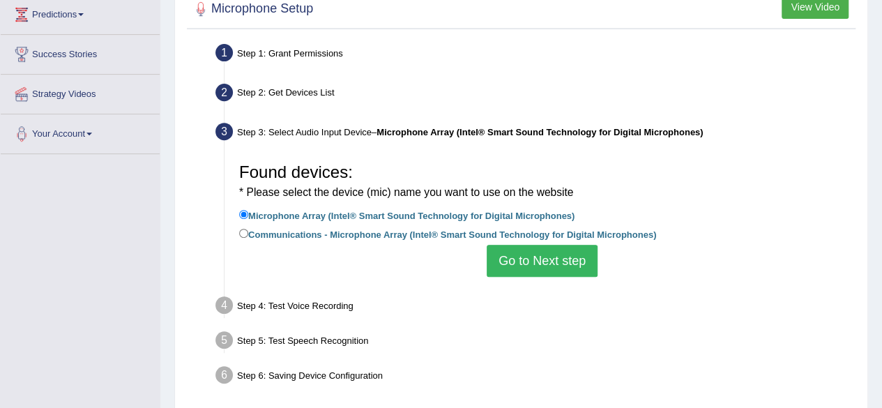
scroll to position [234, 0]
click at [533, 266] on button "Go to Next step" at bounding box center [542, 260] width 111 height 32
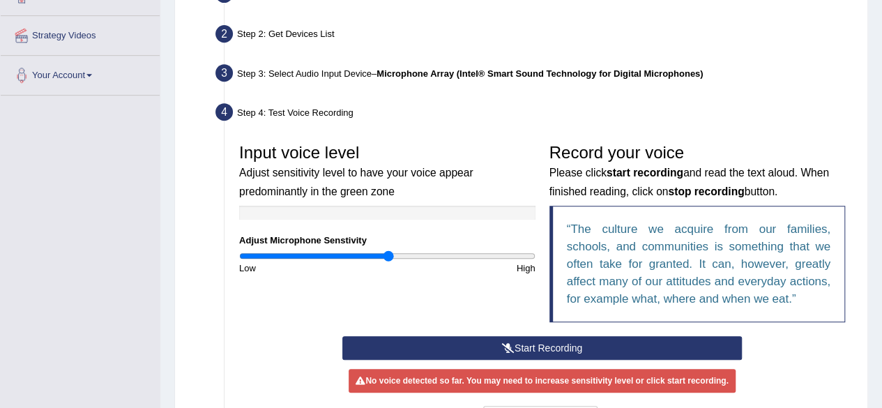
scroll to position [292, 0]
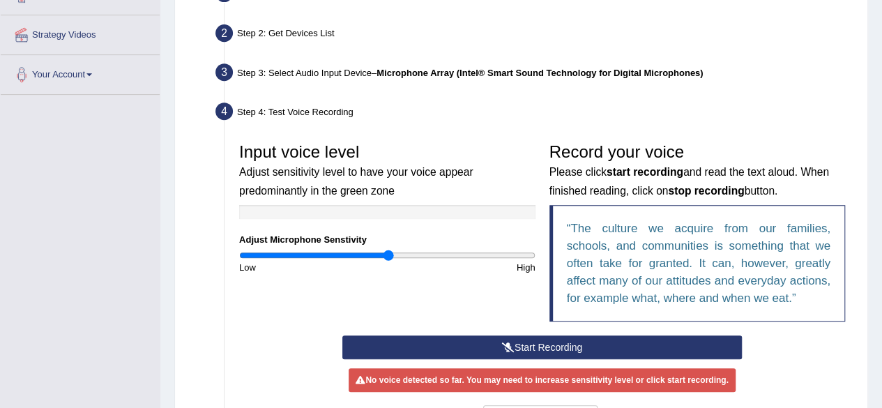
click at [523, 340] on button "Start Recording" at bounding box center [542, 347] width 400 height 24
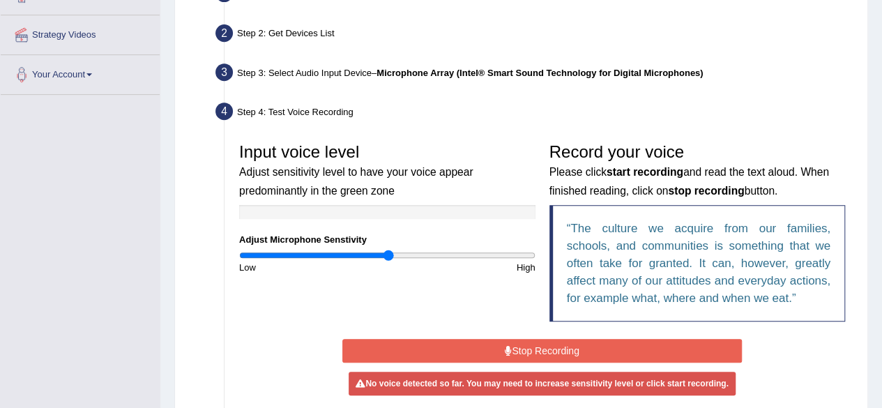
click at [523, 340] on button "Stop Recording" at bounding box center [542, 351] width 400 height 24
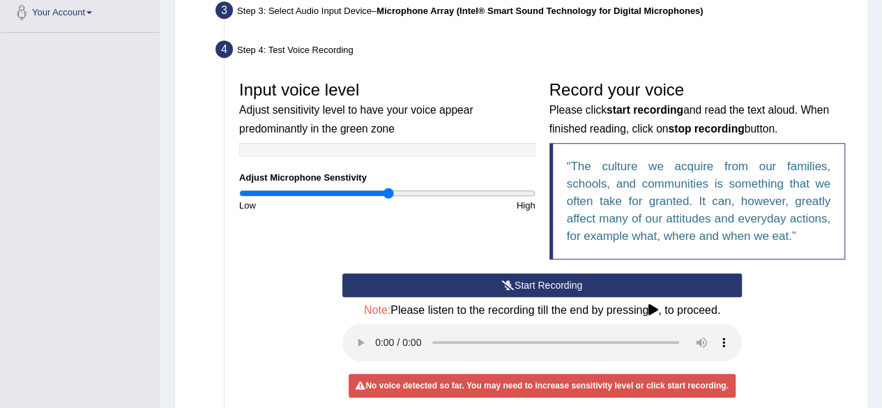
scroll to position [355, 0]
